Goal: Obtain resource: Obtain resource

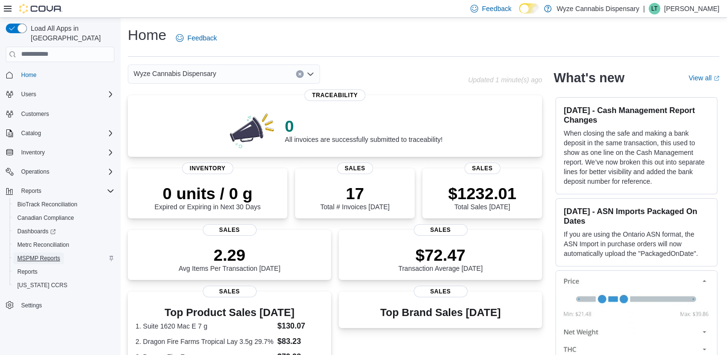
click at [43, 254] on span "MSPMP Reports" at bounding box center [38, 258] width 43 height 8
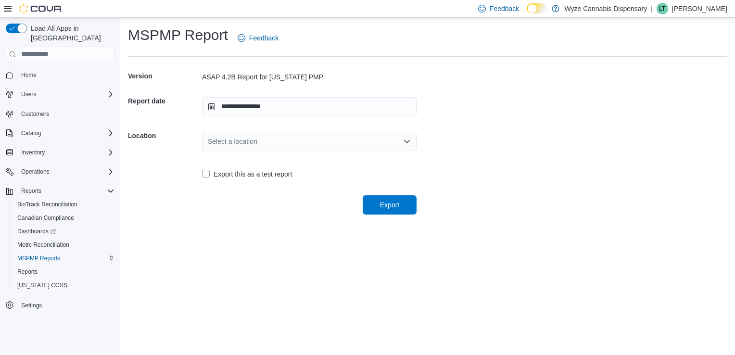
click at [408, 140] on icon "Open list of options" at bounding box center [407, 142] width 8 height 8
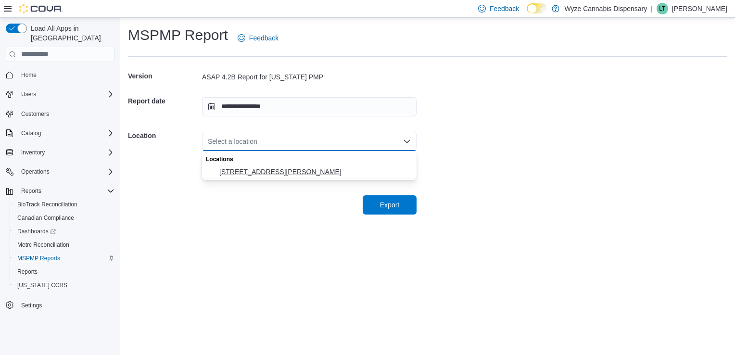
click at [266, 175] on span "[STREET_ADDRESS][PERSON_NAME]" at bounding box center [314, 172] width 191 height 10
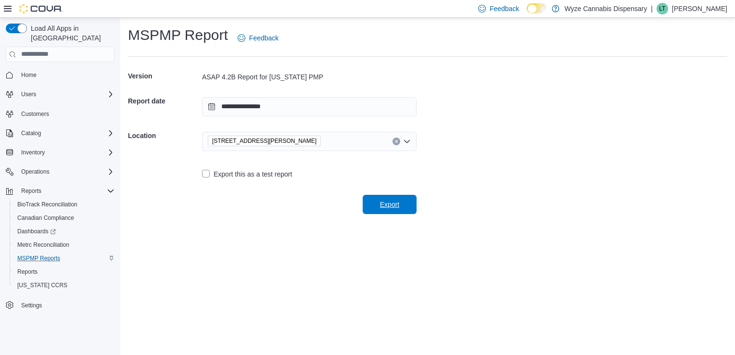
click at [388, 201] on span "Export" at bounding box center [389, 205] width 19 height 10
